Goal: Go to known website: Access a specific website the user already knows

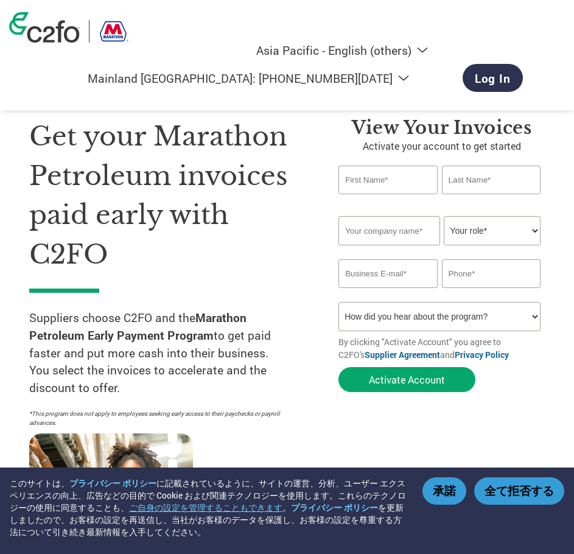
select select "en-AP"
select select "cn"
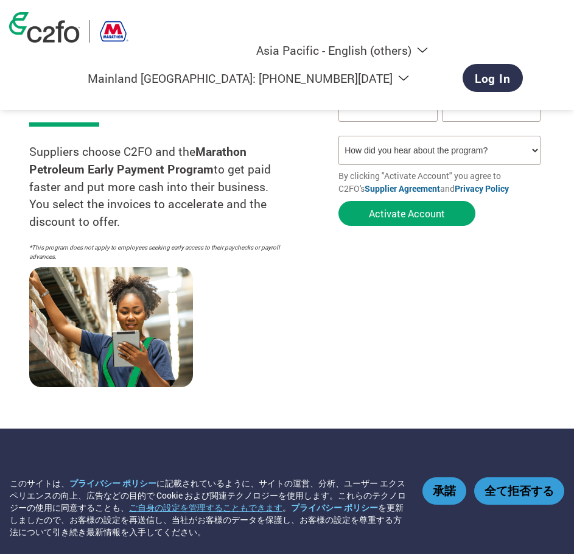
scroll to position [170, 0]
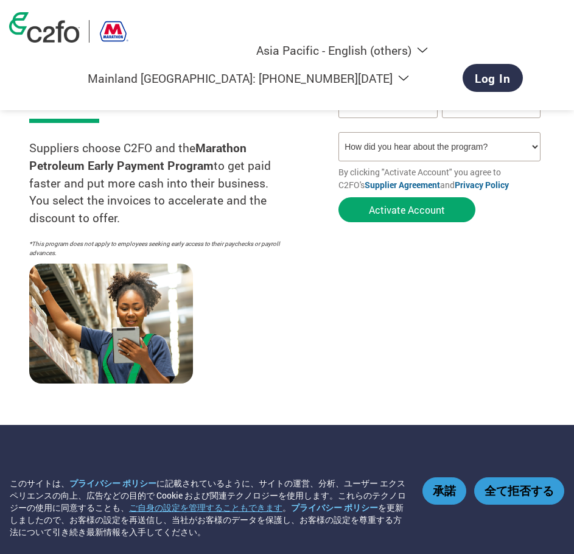
click at [452, 493] on button "承諾" at bounding box center [445, 490] width 44 height 27
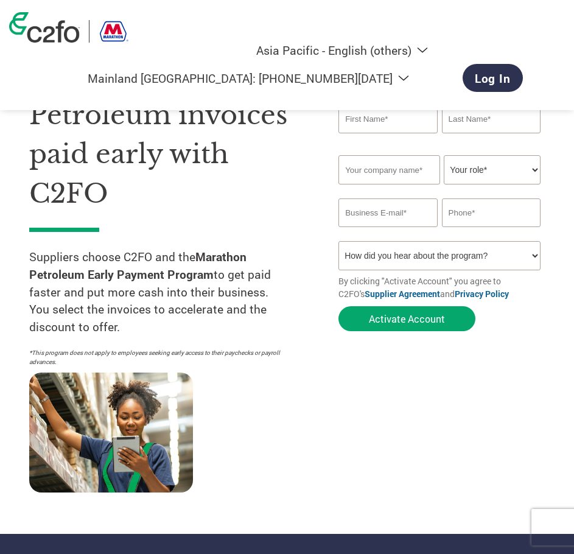
scroll to position [0, 0]
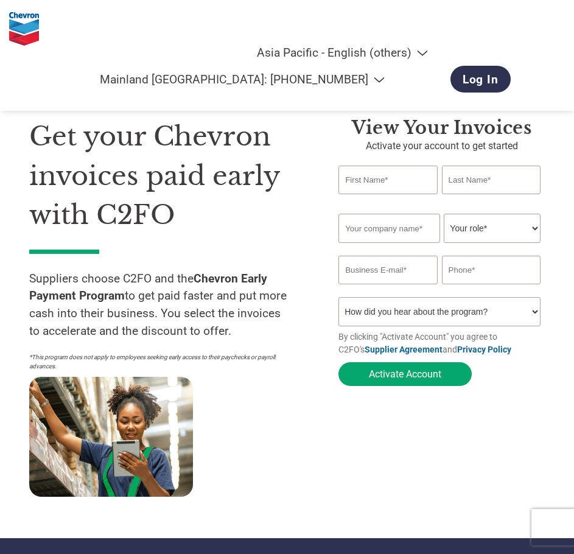
select select "en-AP"
select select "cn"
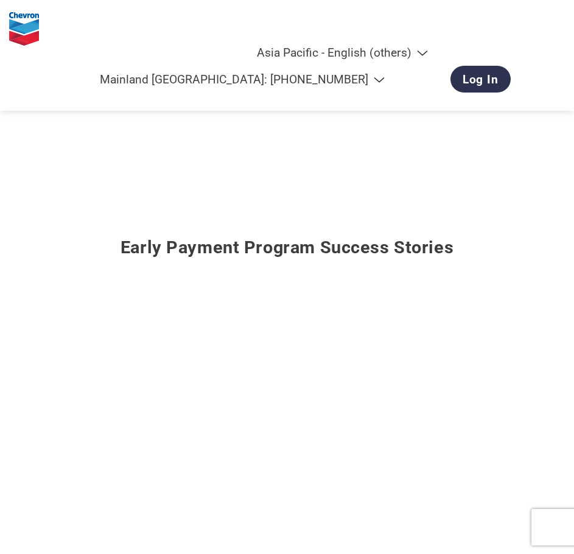
scroll to position [1496, 0]
